Goal: Task Accomplishment & Management: Use online tool/utility

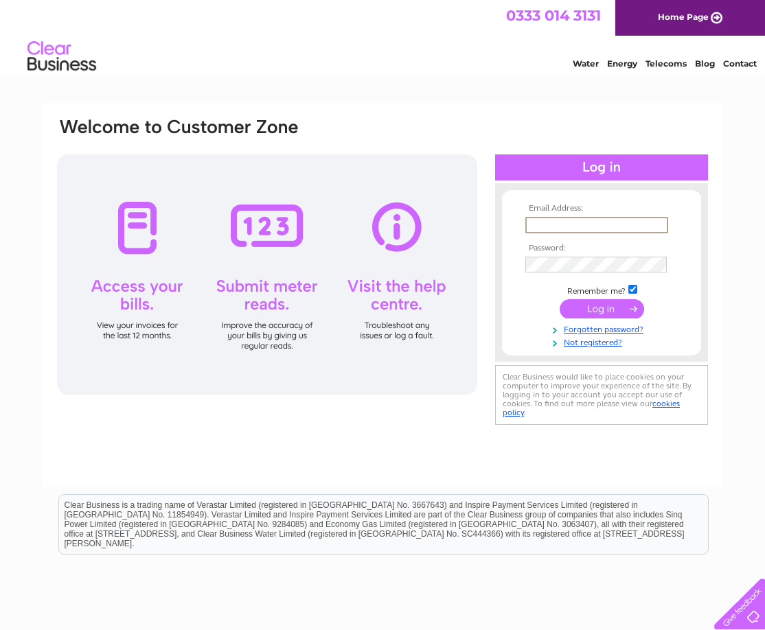
type input "katieross4807@gmail.com"
click at [598, 314] on input "submit" at bounding box center [601, 308] width 84 height 19
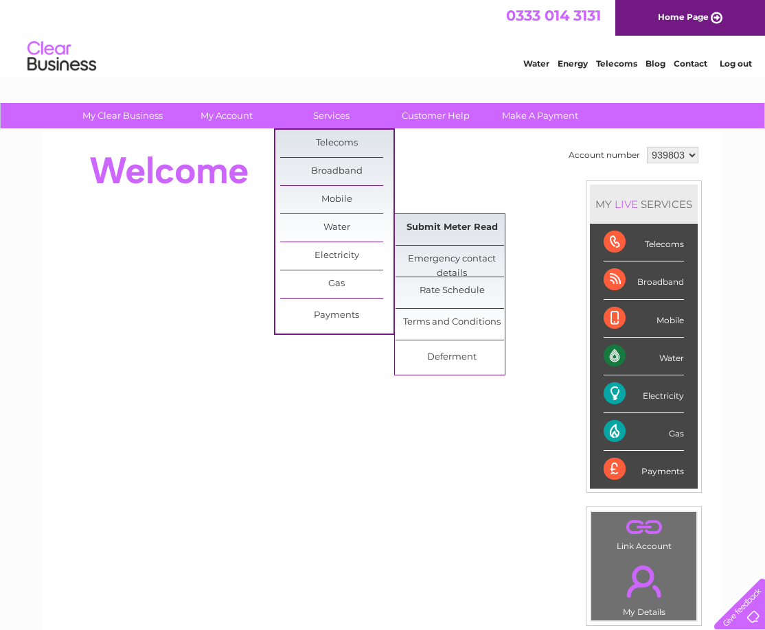
click at [453, 229] on link "Submit Meter Read" at bounding box center [451, 227] width 113 height 27
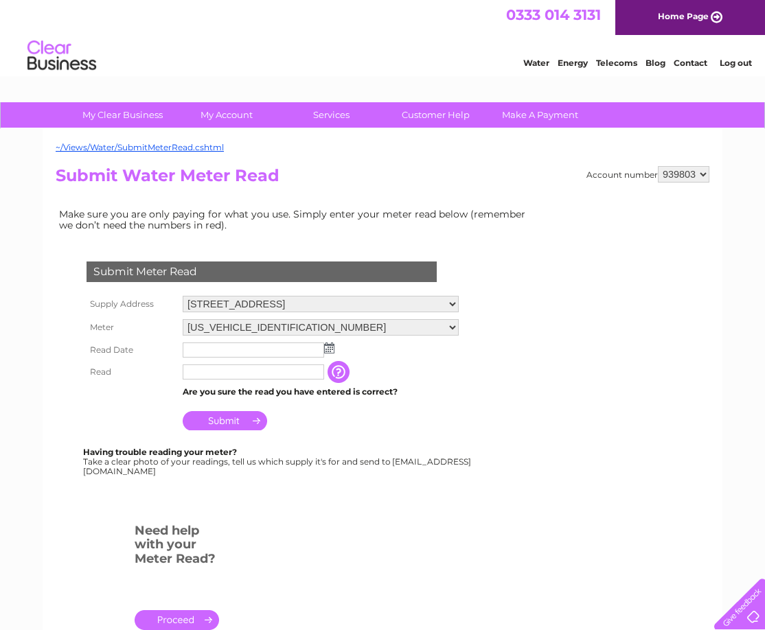
scroll to position [2, 0]
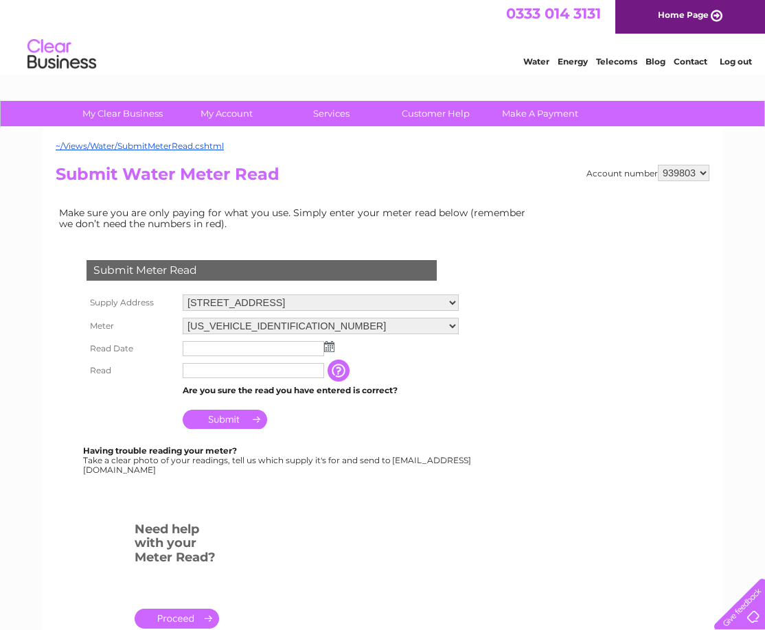
click at [329, 352] on img at bounding box center [329, 346] width 10 height 11
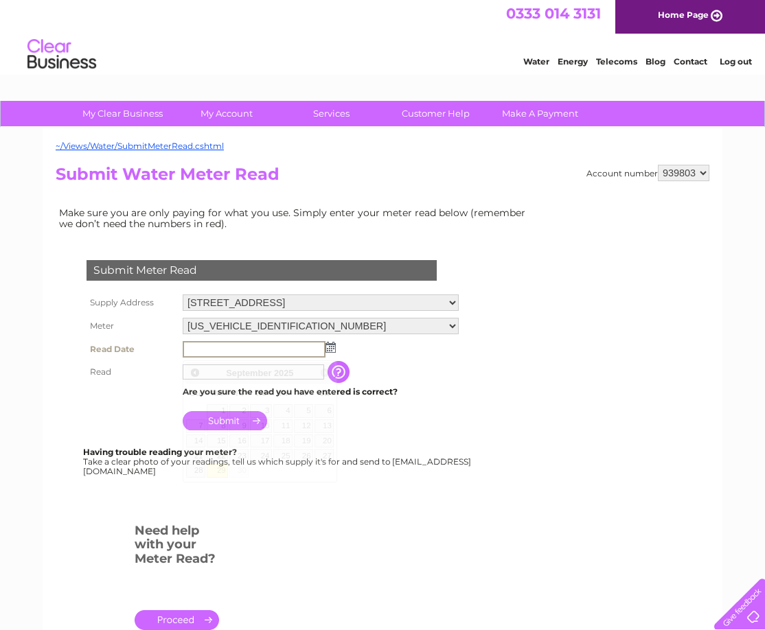
scroll to position [0, 0]
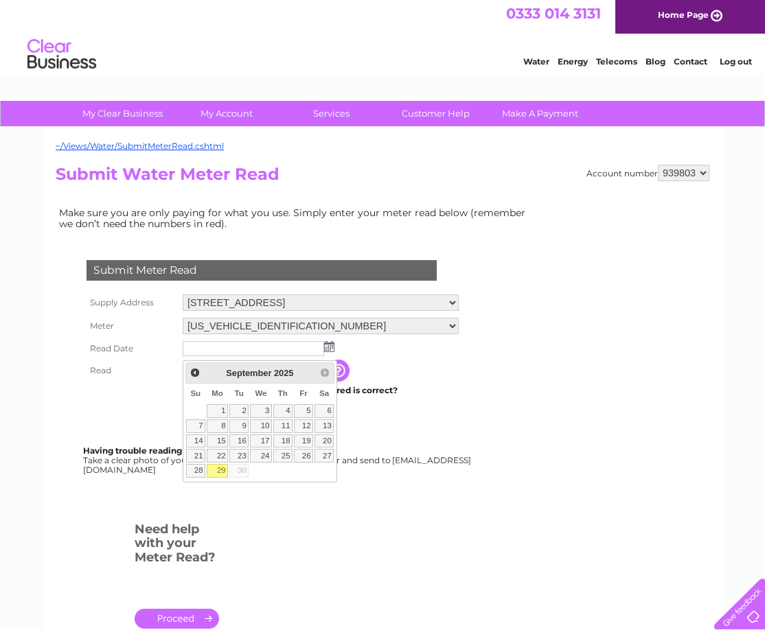
click at [224, 472] on link "29" at bounding box center [217, 471] width 21 height 14
type input "2025/09/29"
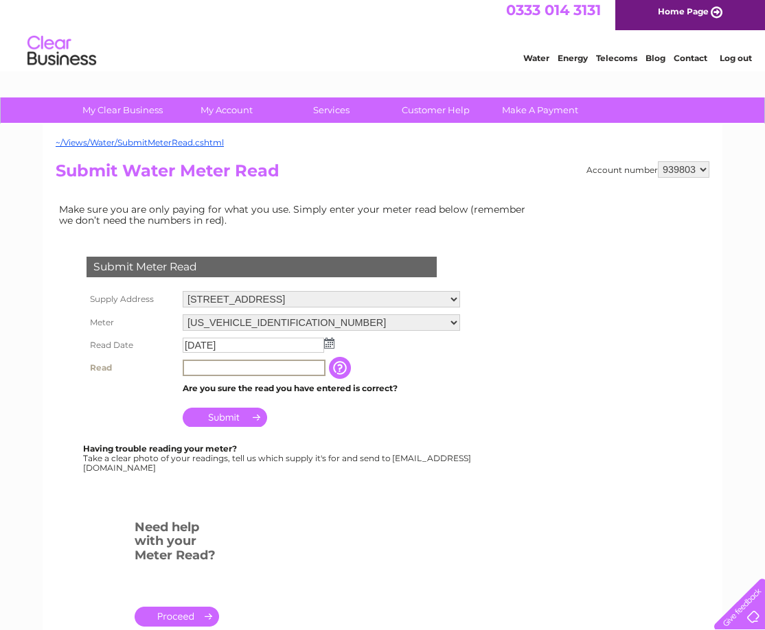
click at [200, 375] on input "text" at bounding box center [254, 368] width 143 height 16
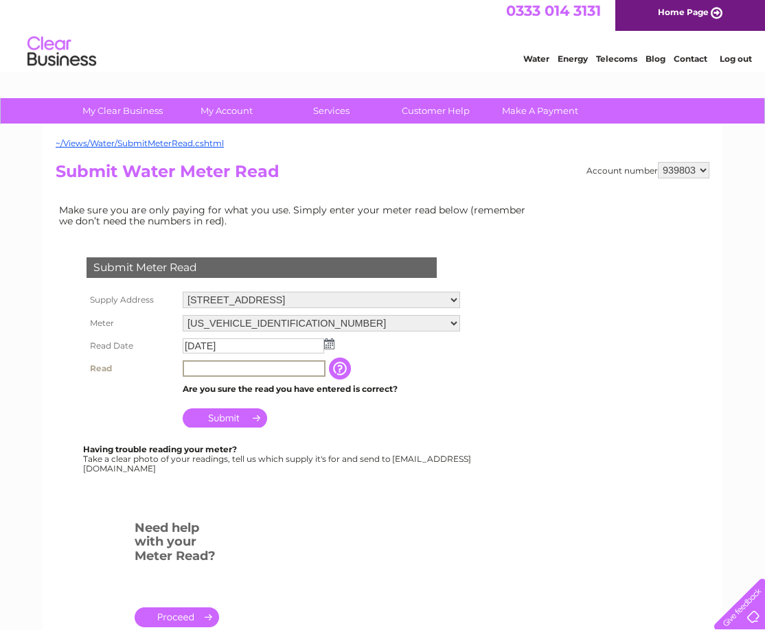
scroll to position [3, 0]
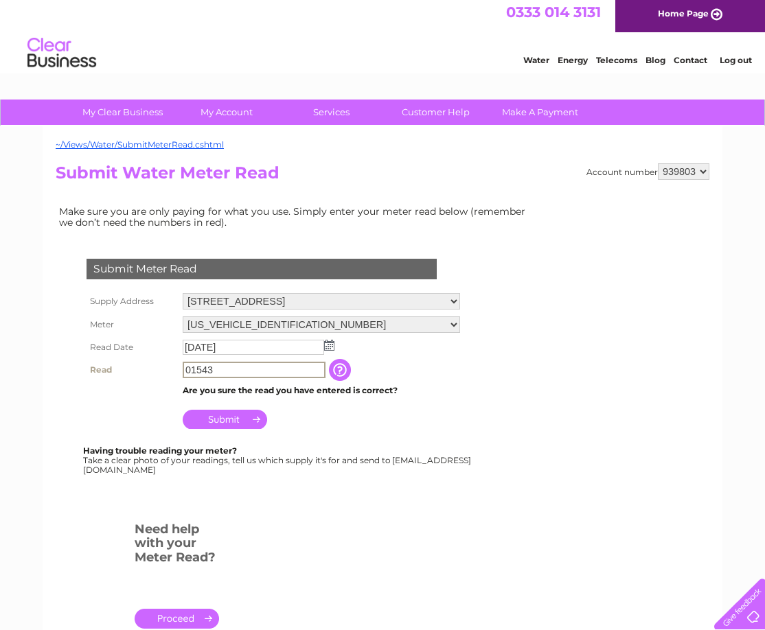
type input "01543"
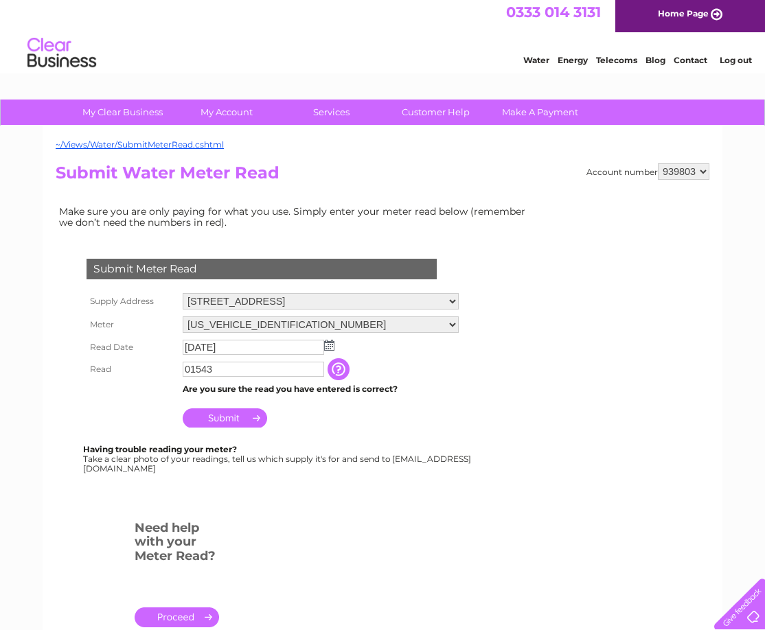
click at [227, 426] on input "Submit" at bounding box center [225, 417] width 84 height 19
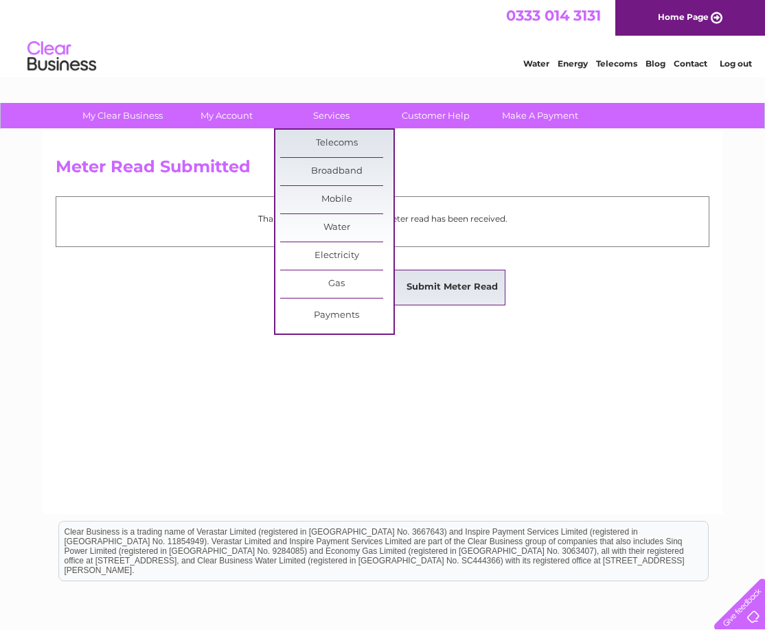
click at [419, 287] on link "Submit Meter Read" at bounding box center [451, 287] width 113 height 27
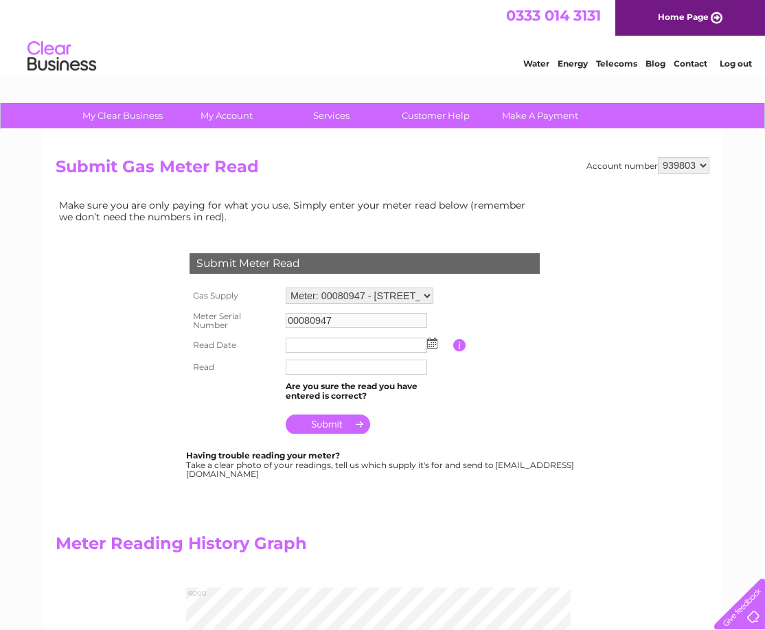
click at [432, 347] on img at bounding box center [432, 343] width 10 height 11
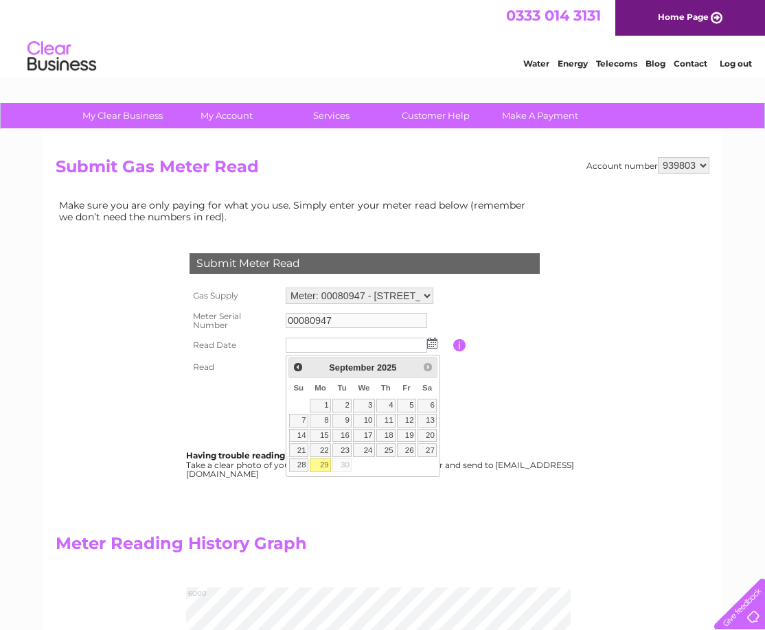
click at [325, 461] on link "29" at bounding box center [320, 465] width 21 height 14
type input "2025/09/29"
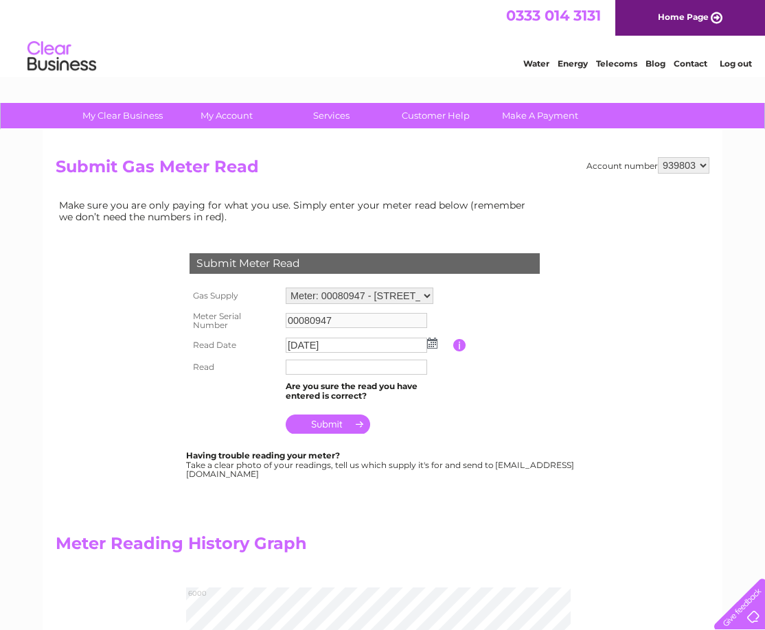
click at [308, 374] on input "text" at bounding box center [356, 367] width 141 height 15
type input "5758"
click at [335, 430] on input "submit" at bounding box center [328, 424] width 84 height 19
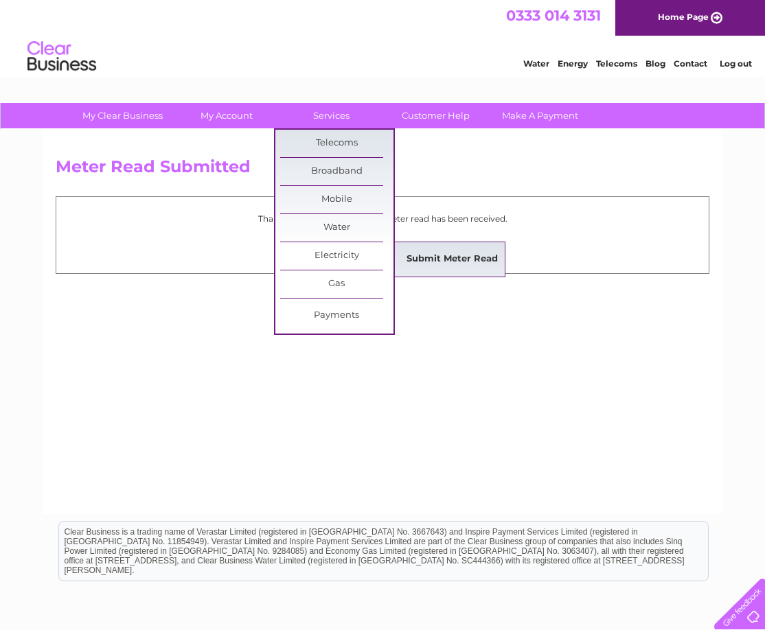
click at [430, 262] on link "Submit Meter Read" at bounding box center [451, 259] width 113 height 27
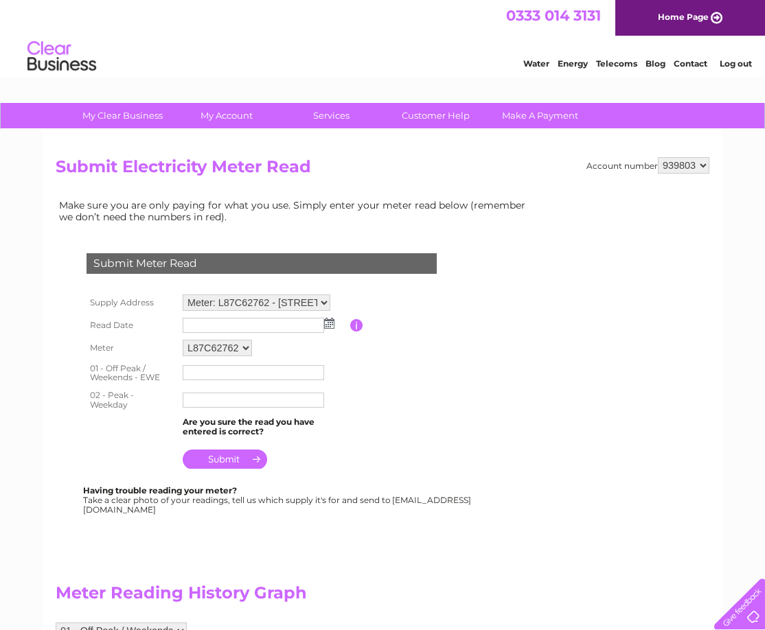
click at [329, 325] on img at bounding box center [329, 323] width 10 height 11
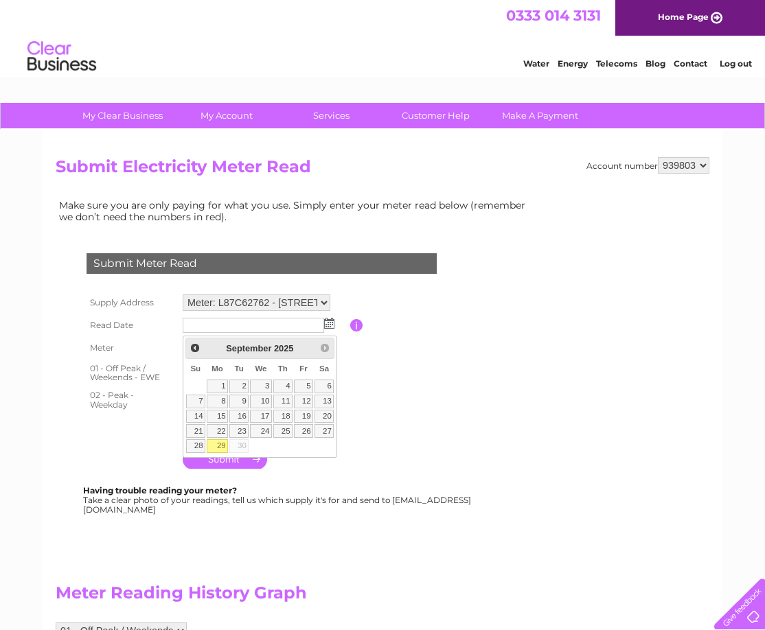
click at [220, 444] on link "29" at bounding box center [217, 446] width 21 height 14
type input "[DATE]"
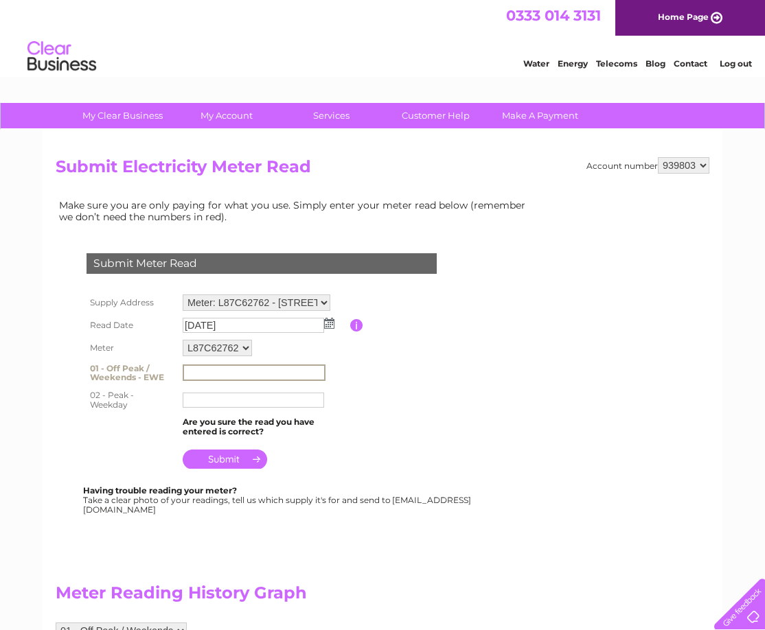
click at [200, 376] on input "text" at bounding box center [254, 372] width 143 height 16
type input "17535"
click at [259, 404] on input "text" at bounding box center [254, 400] width 143 height 16
type input "98969"
click at [224, 465] on input "submit" at bounding box center [225, 459] width 84 height 19
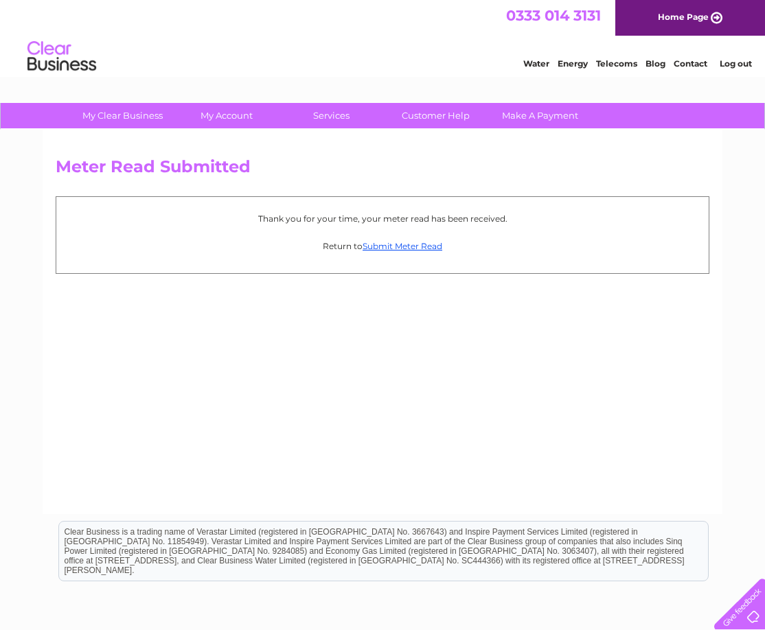
click at [728, 64] on link "Log out" at bounding box center [735, 63] width 32 height 10
